Goal: Find contact information: Find contact information

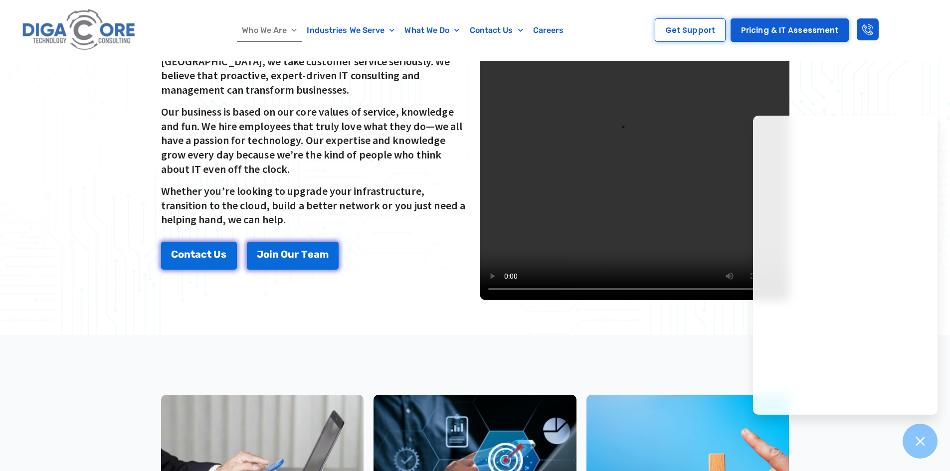
scroll to position [166, 0]
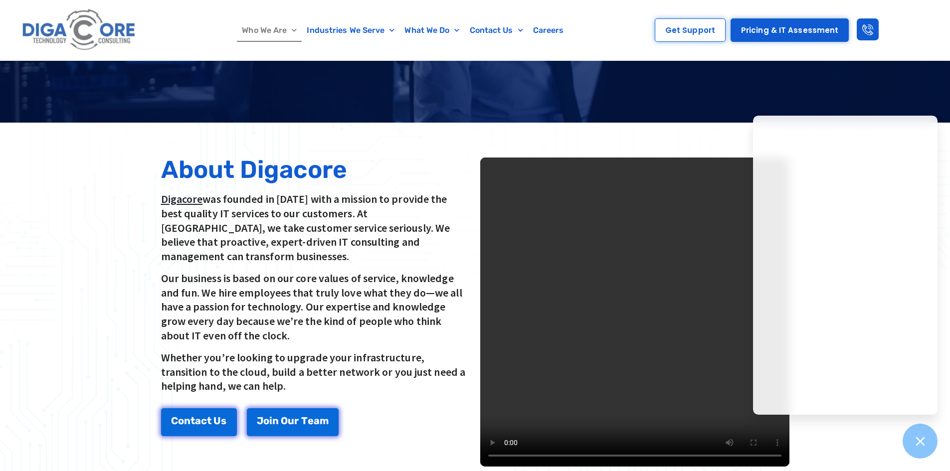
click at [401, 225] on p "Digacore was founded in [DATE] with a mission to provide the best quality IT se…" at bounding box center [315, 227] width 309 height 71
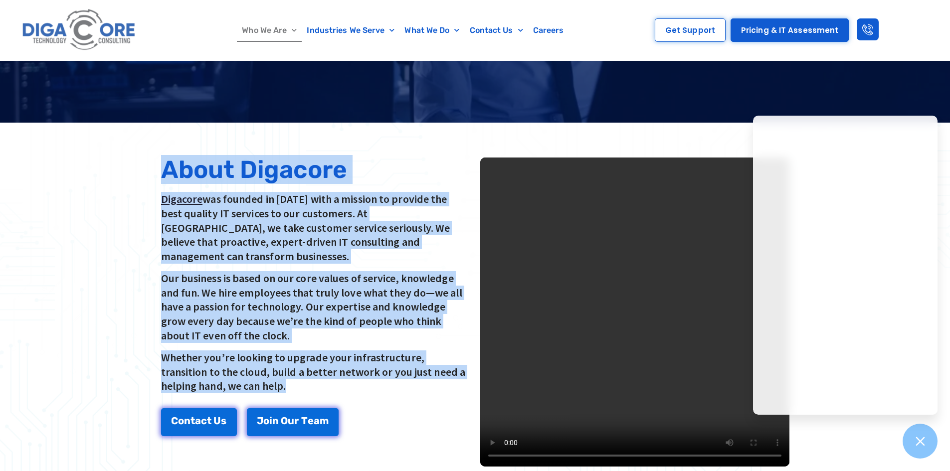
drag, startPoint x: 162, startPoint y: 171, endPoint x: 330, endPoint y: 387, distance: 273.8
click at [330, 387] on div "About Digacore Digacore was founded in [DATE] with a mission to provide the bes…" at bounding box center [315, 312] width 319 height 319
click at [320, 378] on p "Whether you’re looking to upgrade your infrastructure, transition to the cloud,…" at bounding box center [315, 372] width 309 height 43
drag, startPoint x: 249, startPoint y: 372, endPoint x: 167, endPoint y: 165, distance: 222.8
click at [167, 165] on div "About Digacore Digacore was founded in [DATE] with a mission to provide the bes…" at bounding box center [315, 312] width 319 height 319
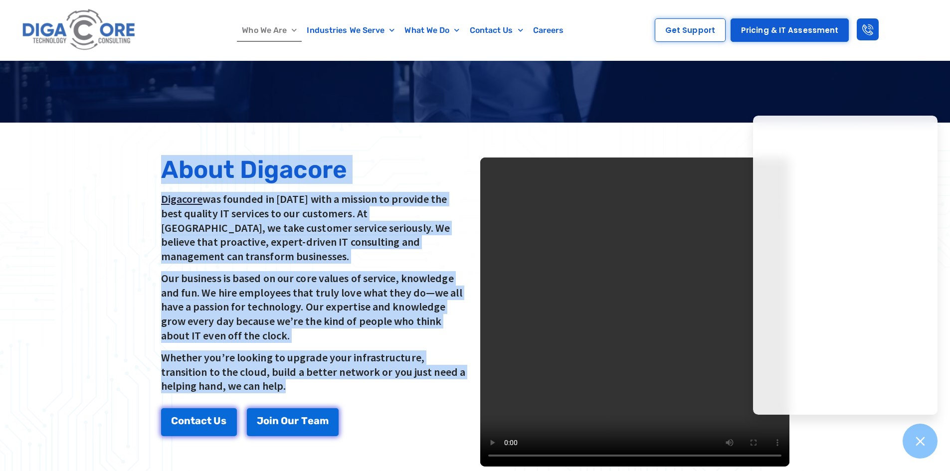
click at [168, 166] on h2 "About Digacore" at bounding box center [315, 170] width 309 height 24
drag, startPoint x: 164, startPoint y: 166, endPoint x: 280, endPoint y: 381, distance: 243.8
click at [280, 381] on div "About Digacore Digacore was founded in 2016 with a mission to provide the best …" at bounding box center [315, 312] width 319 height 319
click at [279, 378] on p "Whether you’re looking to upgrade your infrastructure, transition to the cloud,…" at bounding box center [315, 372] width 309 height 43
drag, startPoint x: 249, startPoint y: 371, endPoint x: 148, endPoint y: 153, distance: 240.4
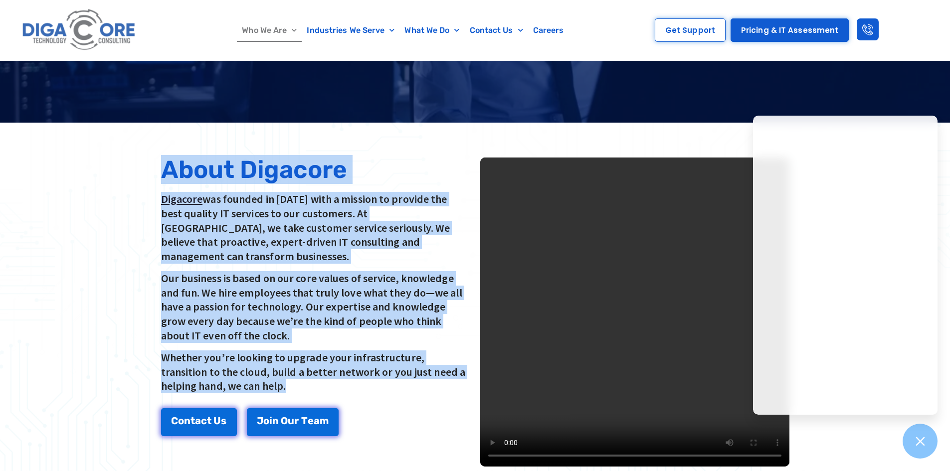
click at [148, 153] on section "About Digacore Digacore was founded in 2016 with a mission to provide the best …" at bounding box center [475, 312] width 950 height 379
click at [170, 166] on h2 "About Digacore" at bounding box center [315, 170] width 309 height 24
drag, startPoint x: 165, startPoint y: 166, endPoint x: 275, endPoint y: 385, distance: 245.2
click at [275, 385] on div "About Digacore Digacore was founded in 2016 with a mission to provide the best …" at bounding box center [315, 312] width 319 height 319
click at [279, 379] on p "Whether you’re looking to upgrade your infrastructure, transition to the cloud,…" at bounding box center [315, 372] width 309 height 43
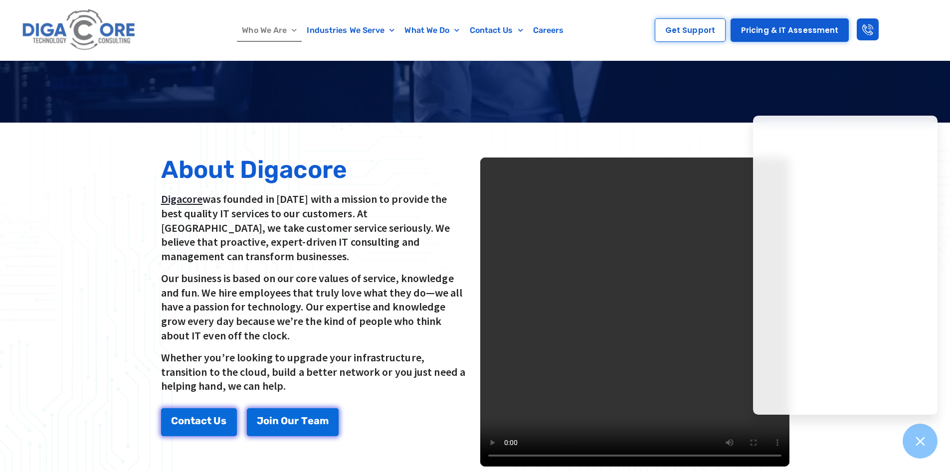
click at [358, 271] on p "Our business is based on our core values of service, knowledge and fun. We hire…" at bounding box center [315, 306] width 309 height 71
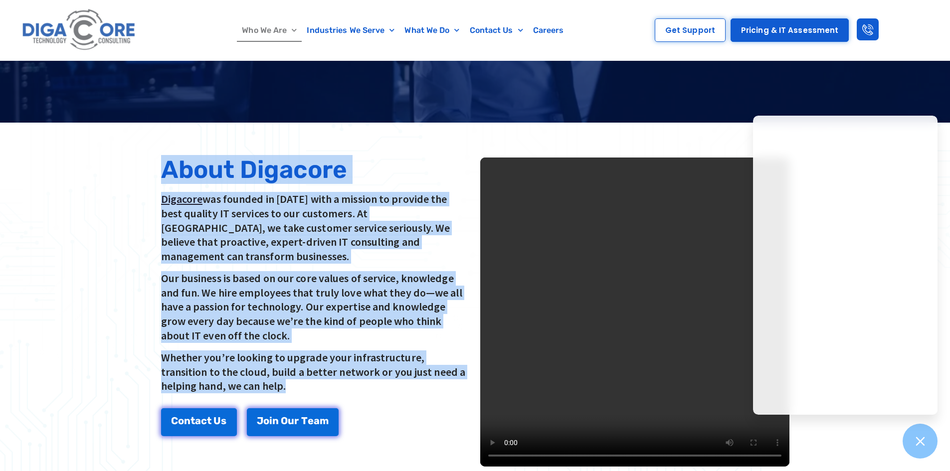
drag, startPoint x: 162, startPoint y: 169, endPoint x: 257, endPoint y: 370, distance: 222.3
click at [257, 370] on div "About Digacore Digacore was founded in 2016 with a mission to provide the best …" at bounding box center [315, 312] width 319 height 319
click at [257, 370] on p "Whether you’re looking to upgrade your infrastructure, transition to the cloud,…" at bounding box center [315, 372] width 309 height 43
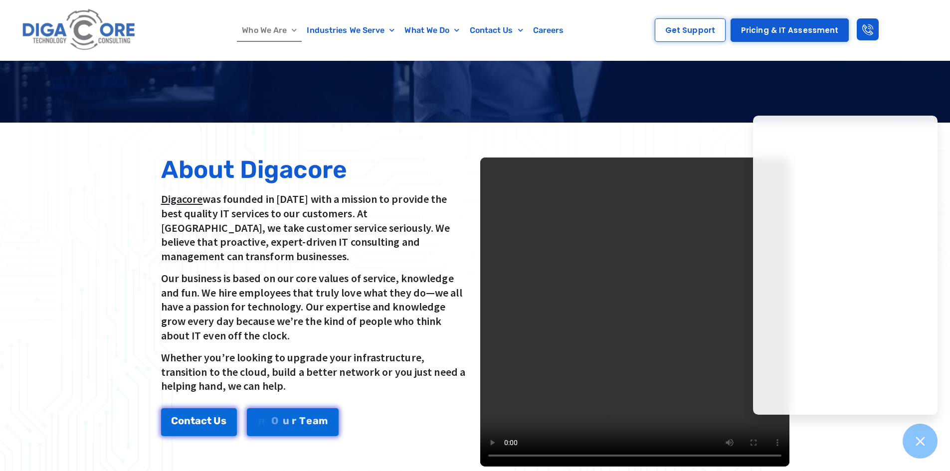
click at [299, 351] on p "Whether you’re looking to upgrade your infrastructure, transition to the cloud,…" at bounding box center [315, 372] width 309 height 43
click at [360, 160] on h2 "About Digacore" at bounding box center [315, 170] width 309 height 24
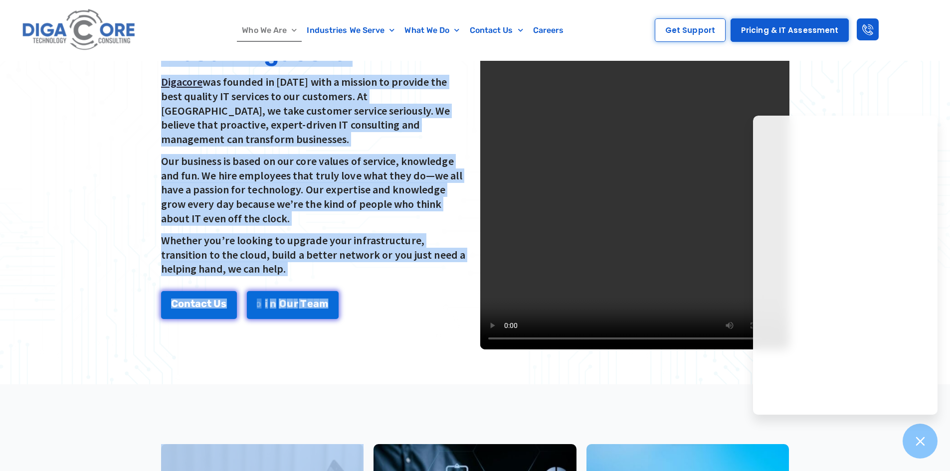
scroll to position [333, 0]
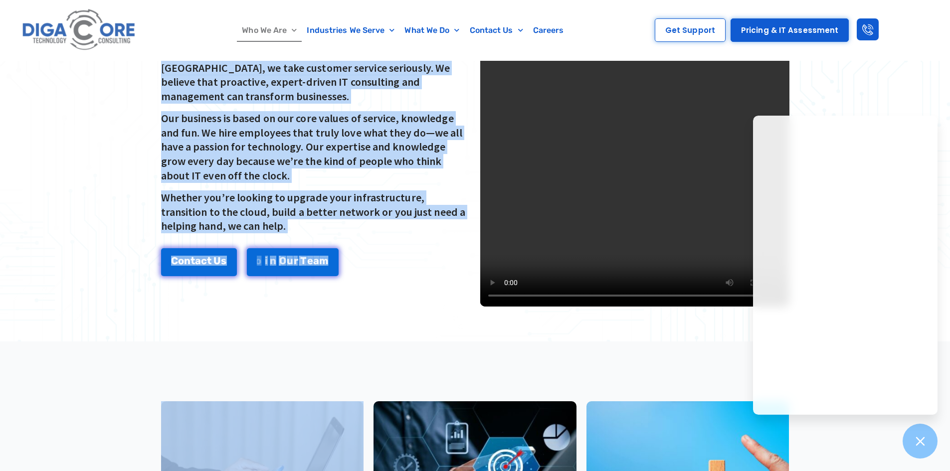
drag, startPoint x: 162, startPoint y: 172, endPoint x: 347, endPoint y: 466, distance: 347.4
click at [347, 466] on div "About Us Managed IT, Done Better. About Digacore Digacore was founded in 2016 w…" at bounding box center [475, 479] width 950 height 1432
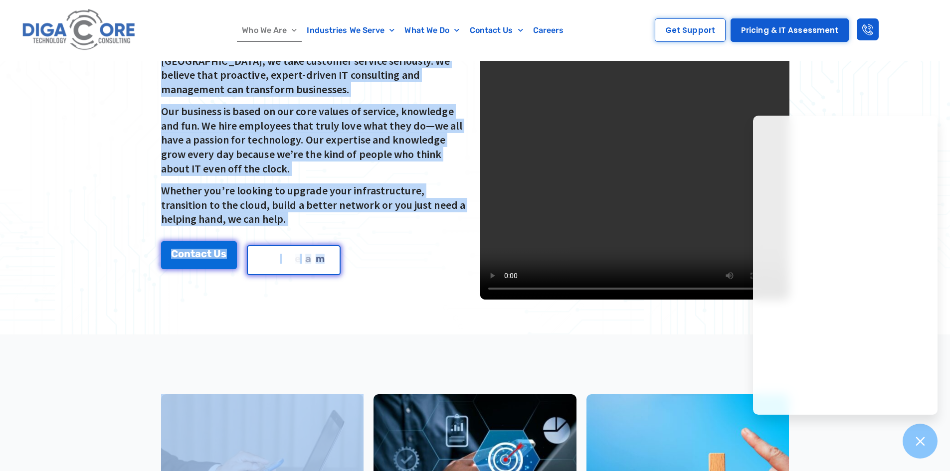
click at [248, 253] on link "J o i n O u r T e a m" at bounding box center [294, 260] width 94 height 30
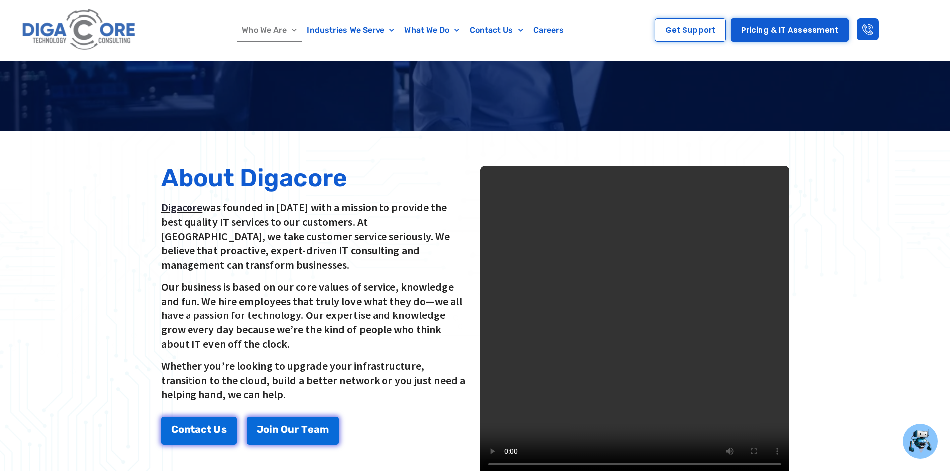
scroll to position [166, 0]
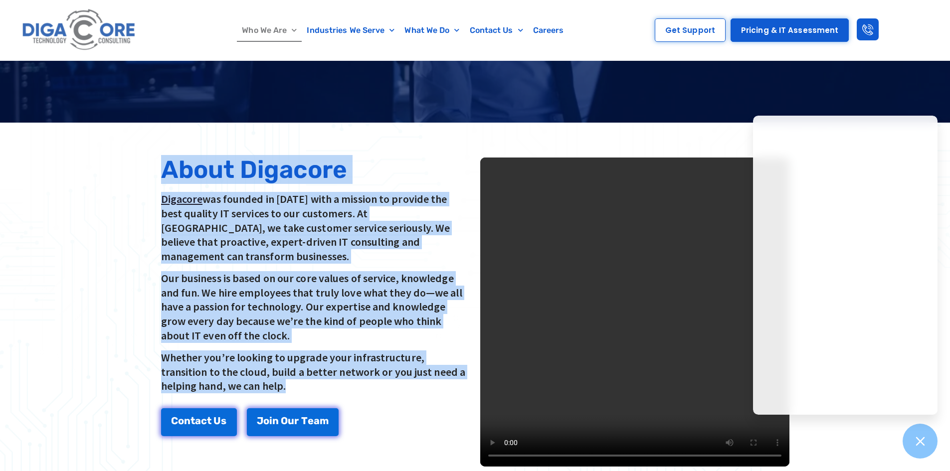
drag, startPoint x: 161, startPoint y: 170, endPoint x: 342, endPoint y: 381, distance: 278.1
click at [342, 381] on div "About Digacore Digacore was founded in [DATE] with a mission to provide the bes…" at bounding box center [315, 312] width 319 height 319
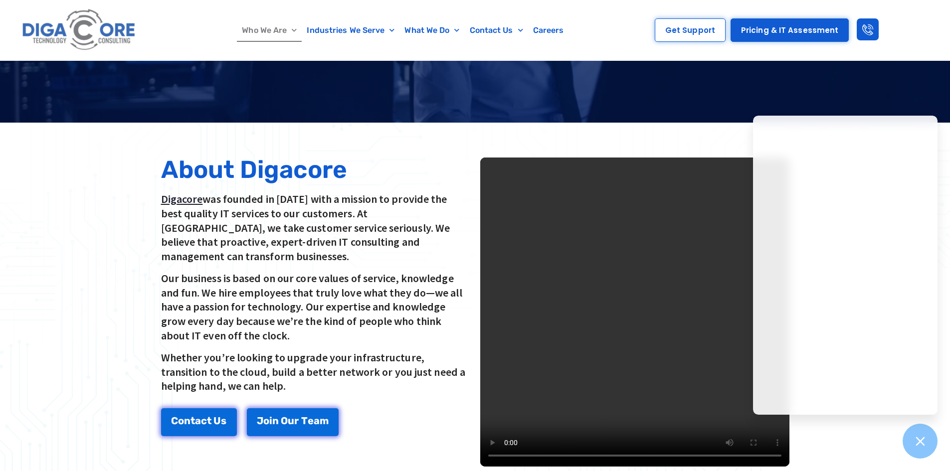
click at [358, 409] on div "C o n t a c t U s J o i n O u r T e a m" at bounding box center [315, 423] width 309 height 28
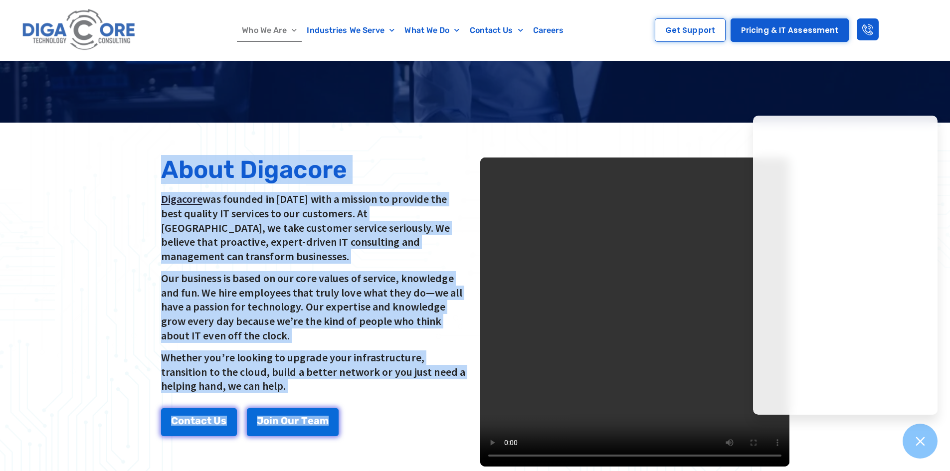
drag, startPoint x: 163, startPoint y: 170, endPoint x: 375, endPoint y: 415, distance: 324.4
click at [375, 415] on div "About Digacore Digacore was founded in [DATE] with a mission to provide the bes…" at bounding box center [315, 312] width 319 height 319
click at [329, 319] on p "Our business is based on our core values of service, knowledge and fun. We hire…" at bounding box center [315, 306] width 309 height 71
drag, startPoint x: 163, startPoint y: 170, endPoint x: 372, endPoint y: 421, distance: 326.6
click at [372, 421] on div "About Digacore Digacore was founded in 2016 with a mission to provide the best …" at bounding box center [315, 312] width 319 height 319
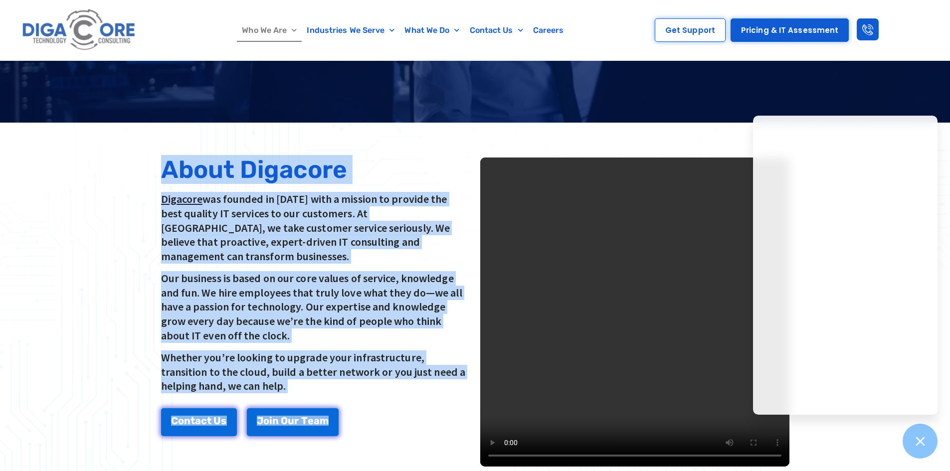
click at [348, 370] on p "Whether you’re looking to upgrade your infrastructure, transition to the cloud,…" at bounding box center [315, 372] width 309 height 43
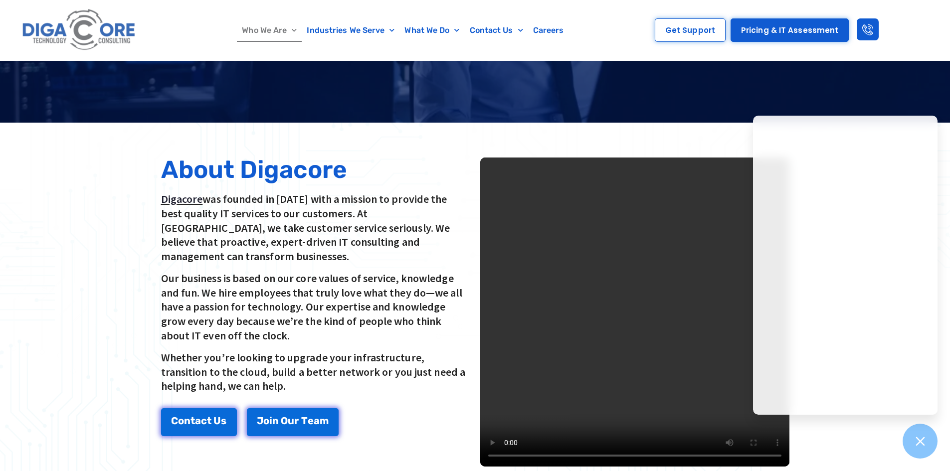
click at [195, 217] on p "Digacore was founded in 2016 with a mission to provide the best quality IT serv…" at bounding box center [315, 227] width 309 height 71
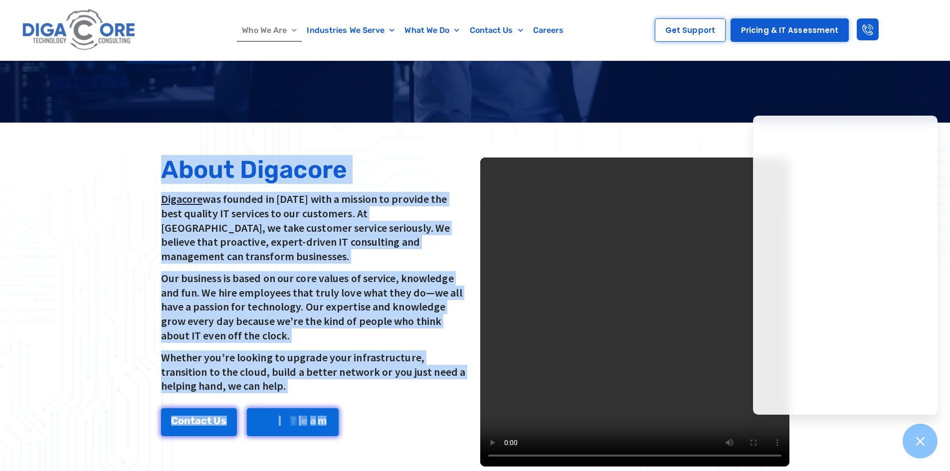
drag, startPoint x: 163, startPoint y: 164, endPoint x: 358, endPoint y: 417, distance: 319.0
click at [358, 417] on div "About Digacore Digacore was founded in 2016 with a mission to provide the best …" at bounding box center [315, 312] width 319 height 319
click at [363, 385] on div "About Digacore Digacore was founded in 2016 with a mission to provide the best …" at bounding box center [315, 312] width 319 height 319
drag, startPoint x: 164, startPoint y: 165, endPoint x: 353, endPoint y: 404, distance: 304.8
click at [353, 404] on div "About Digacore Digacore was founded in 2016 with a mission to provide the best …" at bounding box center [315, 312] width 319 height 319
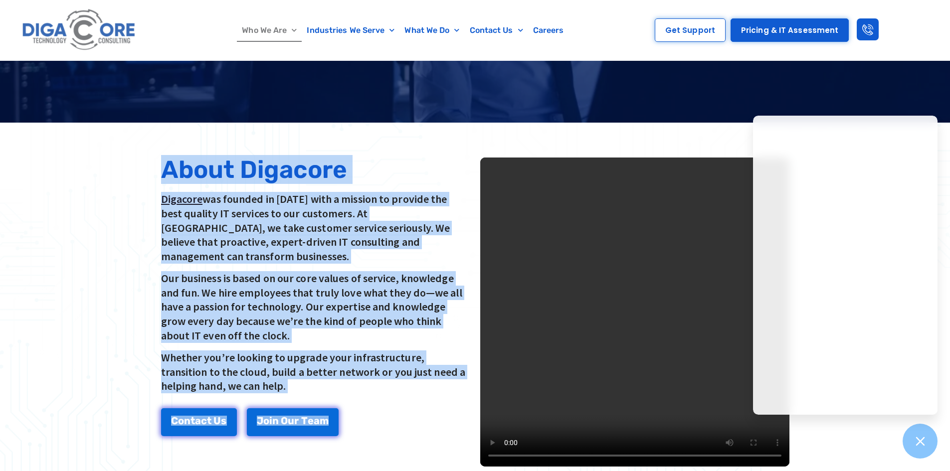
click at [334, 352] on p "Whether you’re looking to upgrade your infrastructure, transition to the cloud,…" at bounding box center [315, 372] width 309 height 43
drag, startPoint x: 165, startPoint y: 167, endPoint x: 286, endPoint y: 368, distance: 235.5
click at [286, 368] on div "About Digacore Digacore was founded in 2016 with a mission to provide the best …" at bounding box center [315, 312] width 319 height 319
click at [288, 368] on p "Whether you’re looking to upgrade your infrastructure, transition to the cloud,…" at bounding box center [315, 372] width 309 height 43
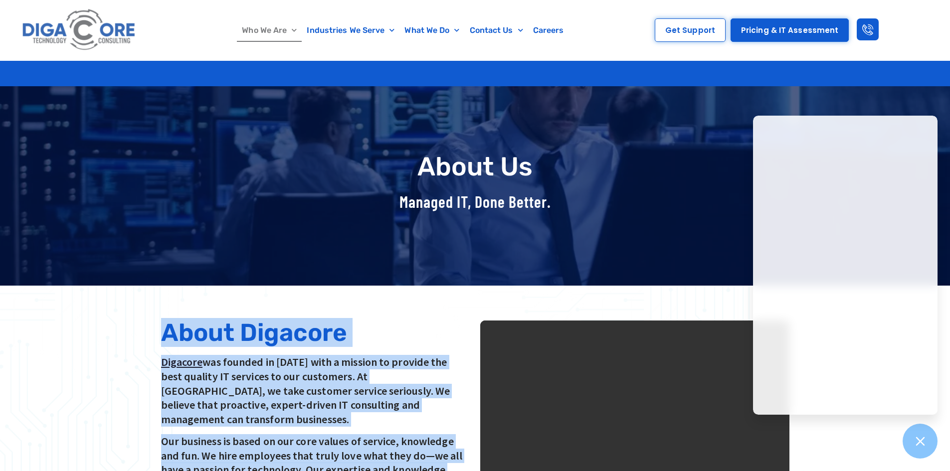
scroll to position [0, 0]
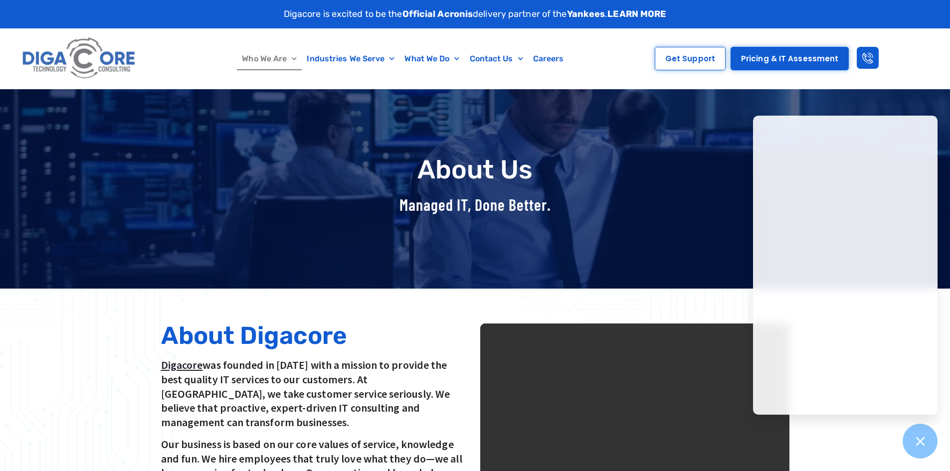
click at [210, 310] on div at bounding box center [475, 478] width 950 height 379
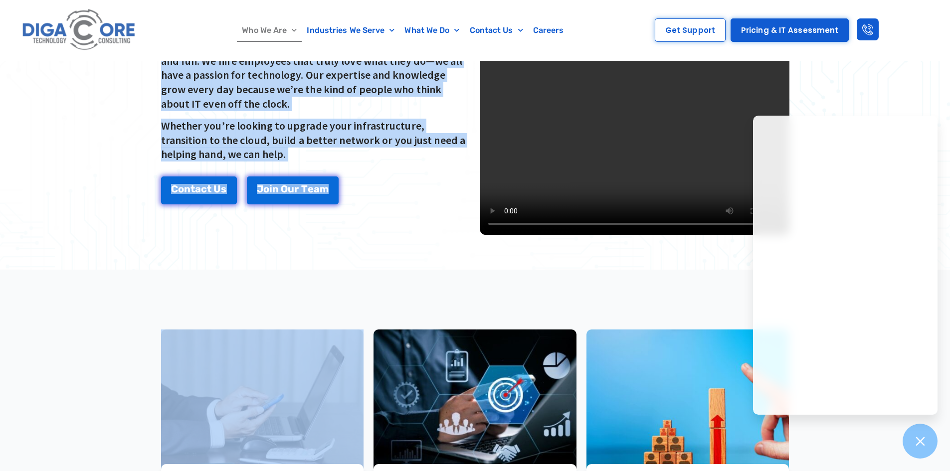
scroll to position [458, 0]
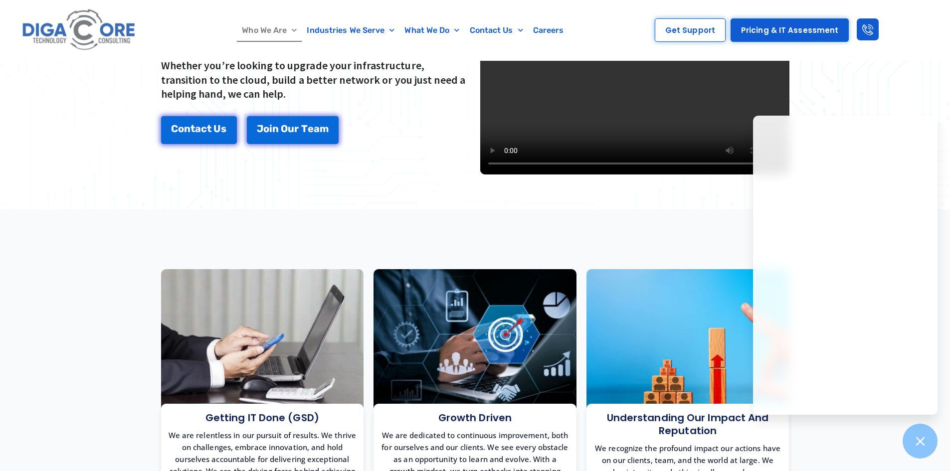
drag, startPoint x: 164, startPoint y: 334, endPoint x: 339, endPoint y: 185, distance: 230.1
click at [339, 185] on section "About Digacore Digacore was founded in 2016 with a mission to provide the best …" at bounding box center [475, 19] width 950 height 379
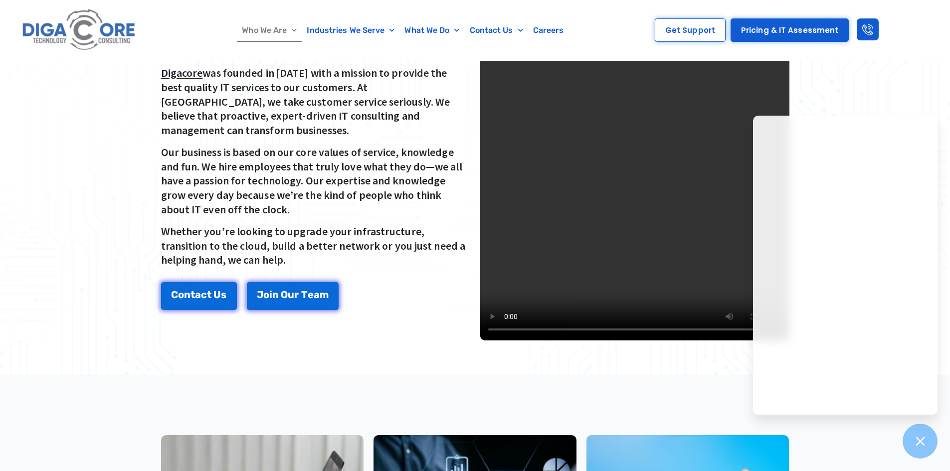
click at [315, 155] on p "Our business is based on our core values of service, knowledge and fun. We hire…" at bounding box center [315, 180] width 309 height 71
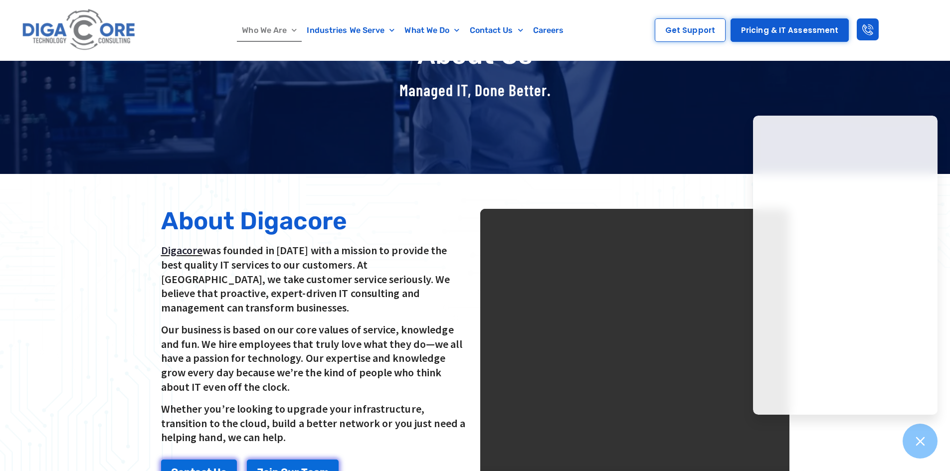
scroll to position [0, 0]
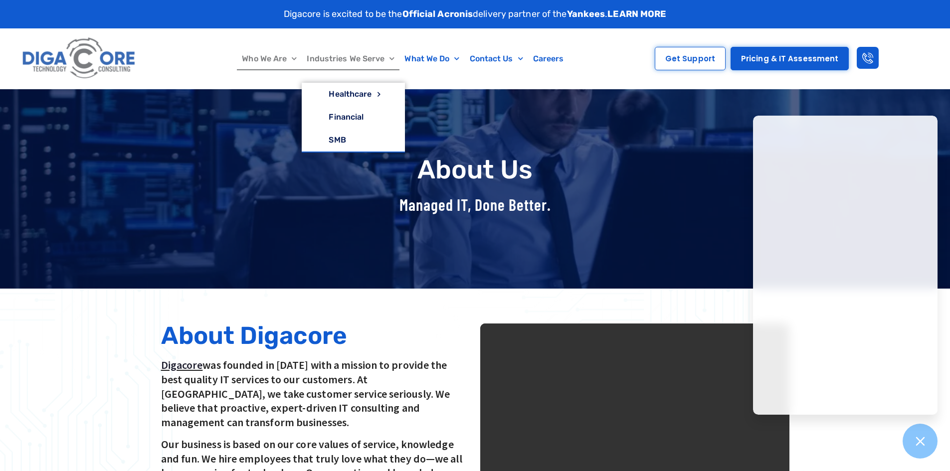
click at [393, 58] on span "Menu" at bounding box center [390, 58] width 10 height 15
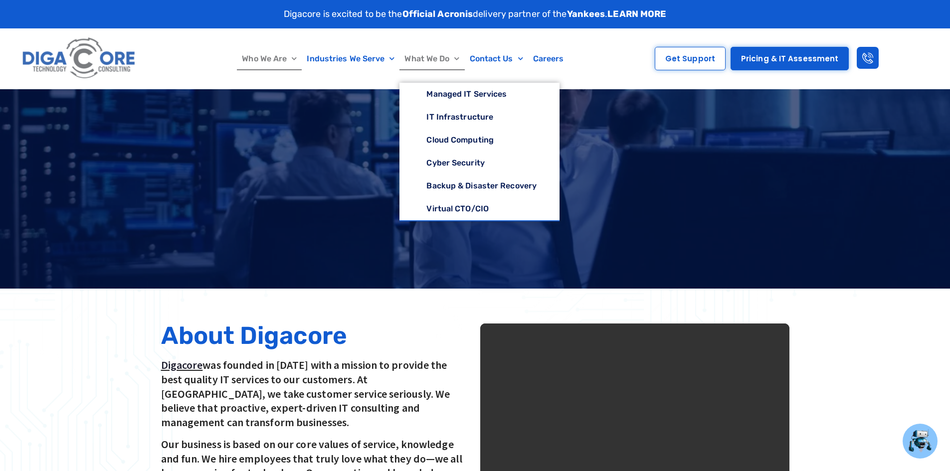
click at [466, 34] on div "Who We Are About Us Our Leadership Testimonials Blog Industries We Serve Health…" at bounding box center [384, 58] width 470 height 60
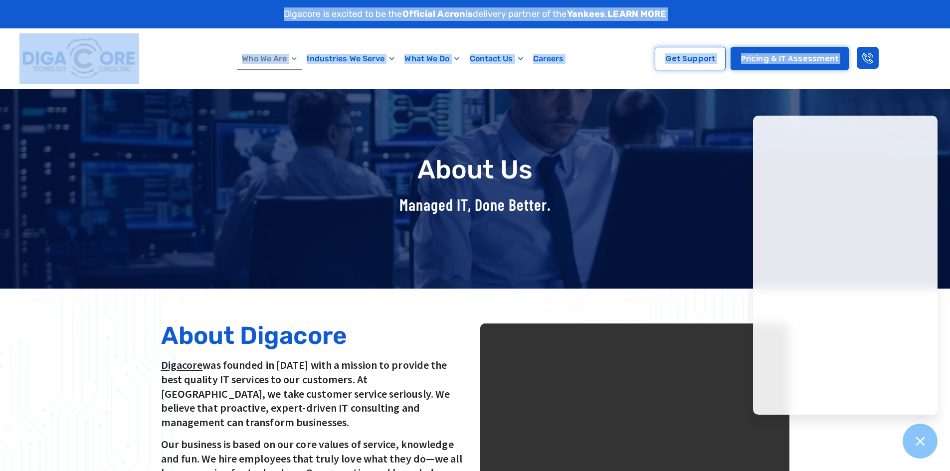
drag, startPoint x: 281, startPoint y: 10, endPoint x: 893, endPoint y: 58, distance: 613.1
click at [893, 58] on div "Digacore is excited to be the Official Acronis delivery partner of the Yankees …" at bounding box center [475, 44] width 950 height 89
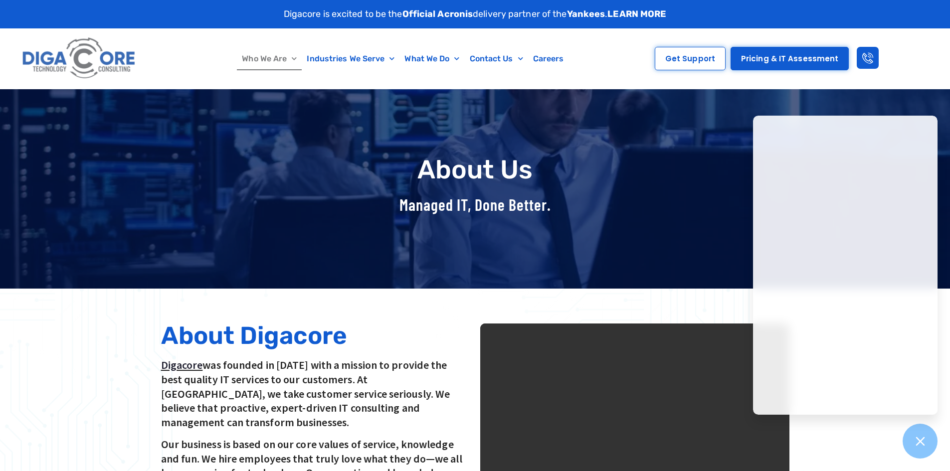
click at [893, 58] on div "Get Support Pricing & IT Assessment" at bounding box center [767, 58] width 286 height 60
click at [592, 75] on div "Who We Are About Us Our Leadership Testimonials Blog Industries We Serve Health…" at bounding box center [384, 58] width 470 height 60
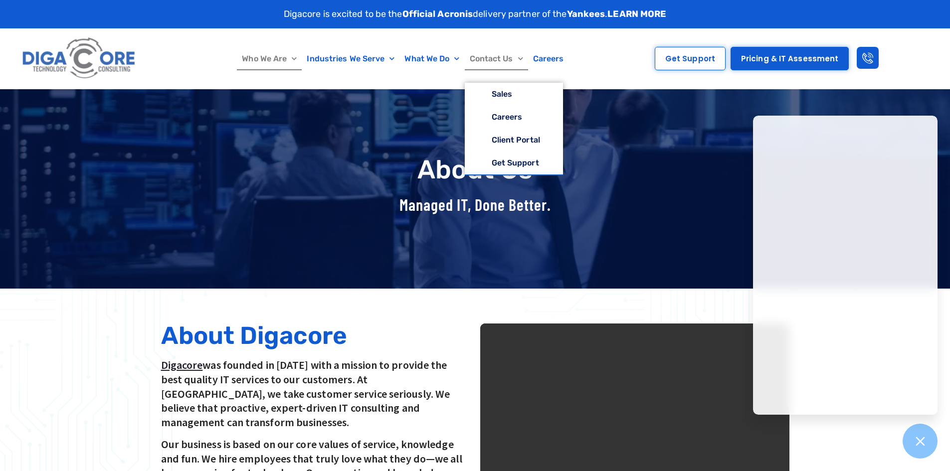
click at [519, 60] on span "Menu" at bounding box center [518, 58] width 10 height 15
